Goal: Find specific page/section: Find specific page/section

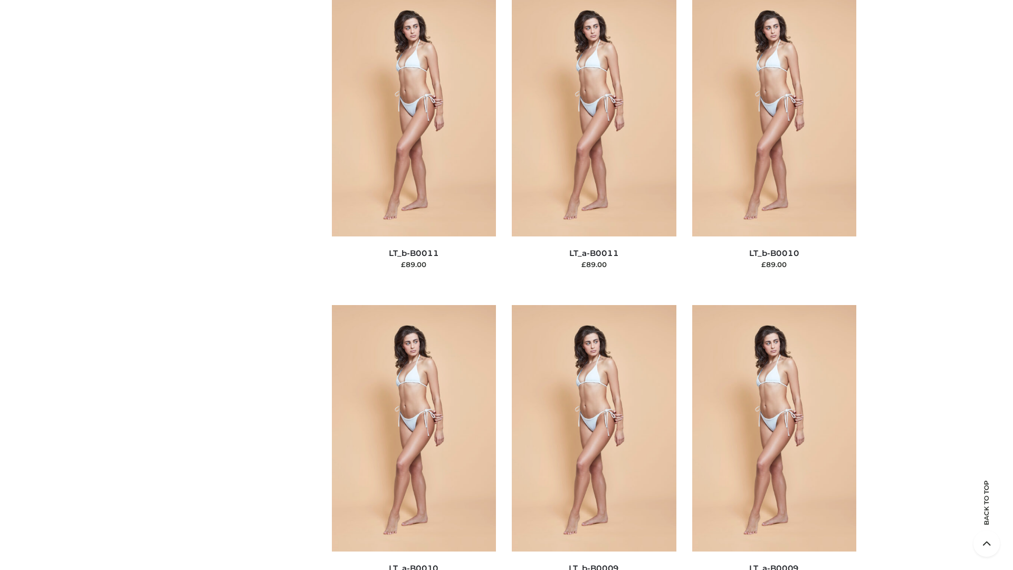
scroll to position [4737, 0]
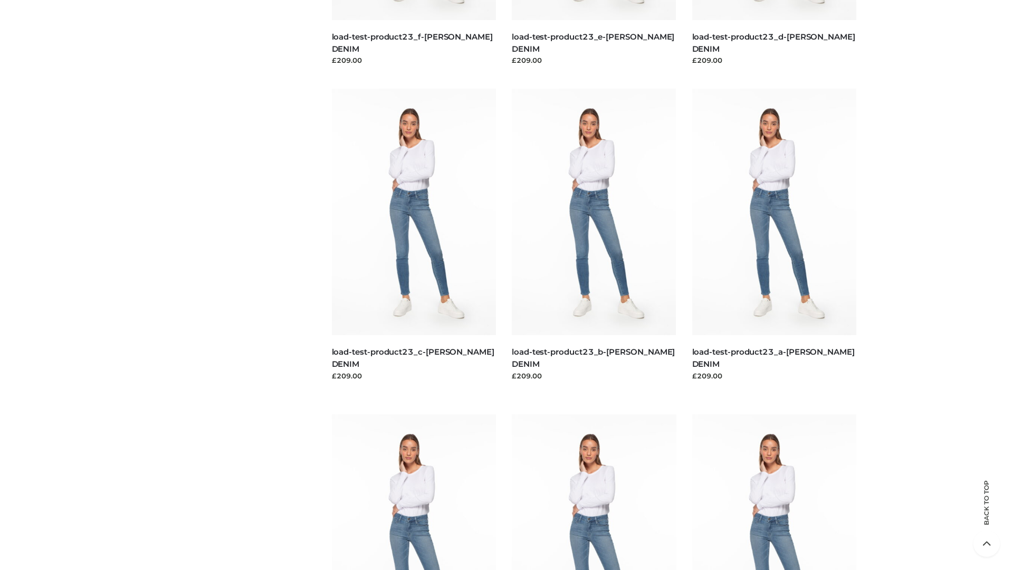
scroll to position [925, 0]
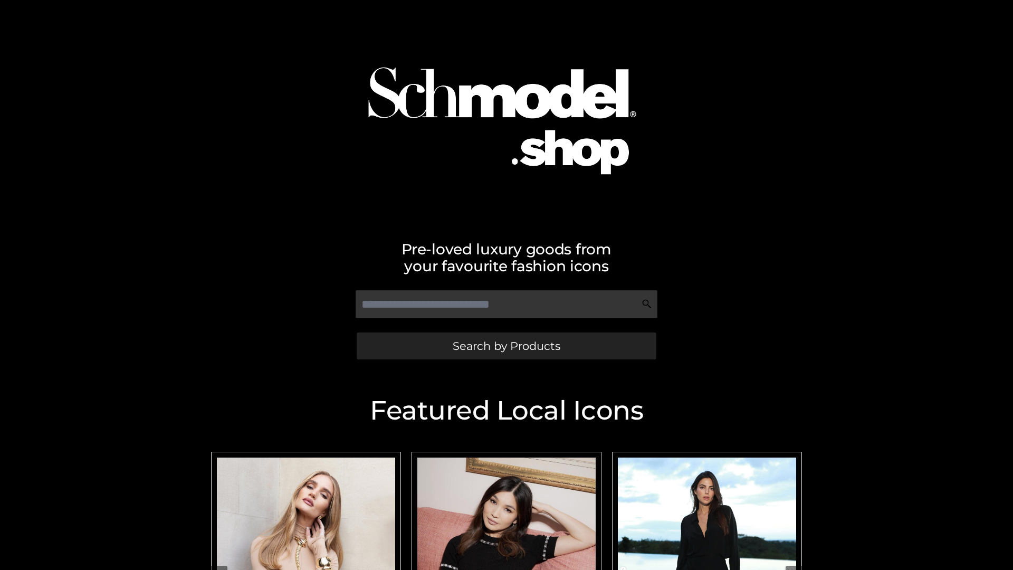
click at [506, 346] on span "Search by Products" at bounding box center [507, 345] width 108 height 11
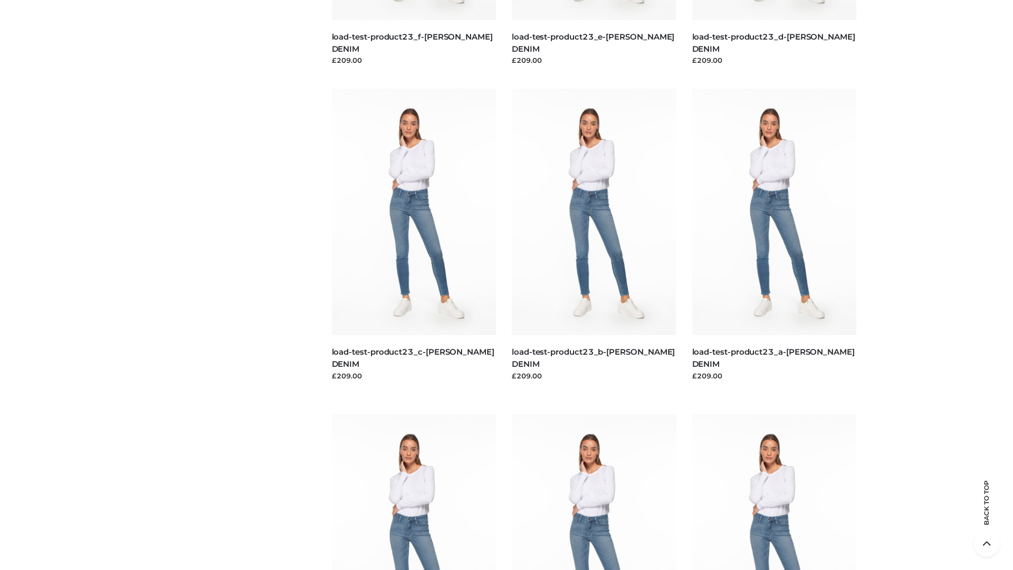
scroll to position [2196, 0]
